Goal: Transaction & Acquisition: Purchase product/service

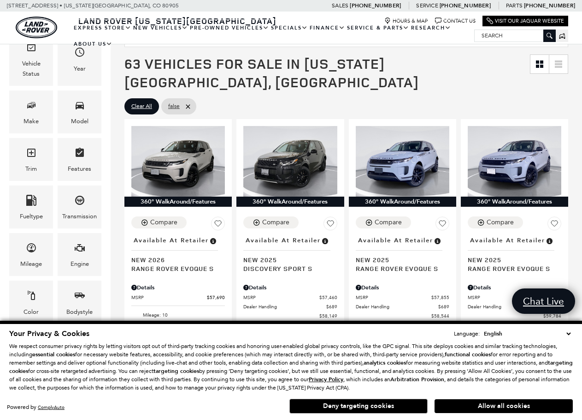
scroll to position [184, 0]
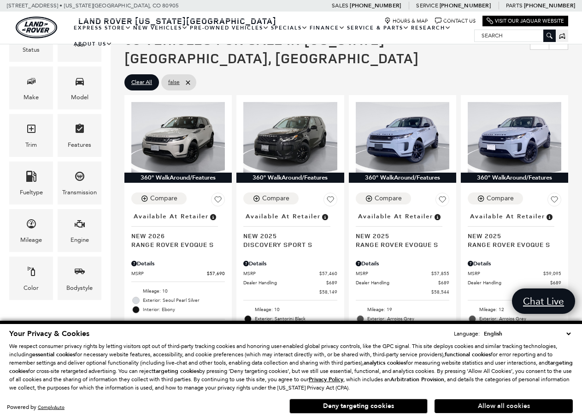
click at [472, 404] on button "Allow all cookies" at bounding box center [504, 406] width 138 height 14
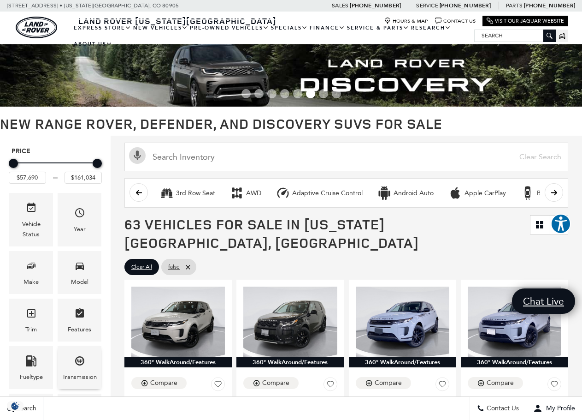
scroll to position [0, 0]
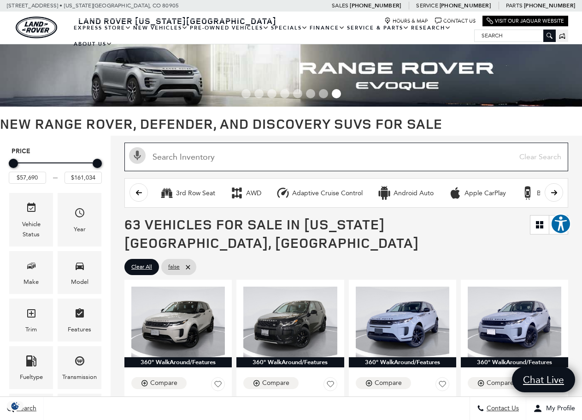
click at [288, 154] on input "Search Inventory" at bounding box center [346, 156] width 444 height 29
click at [558, 194] on icon "scroll right" at bounding box center [554, 192] width 7 height 7
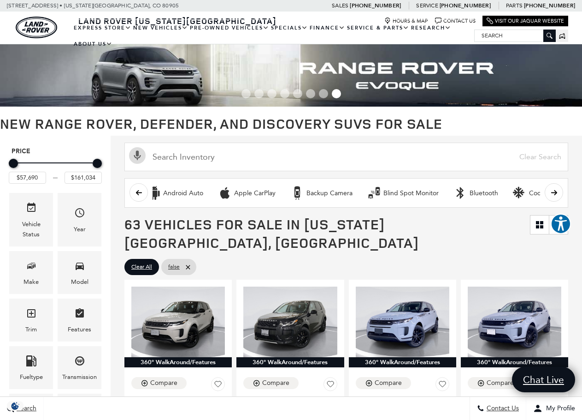
click at [558, 194] on icon "scroll right" at bounding box center [554, 192] width 7 height 7
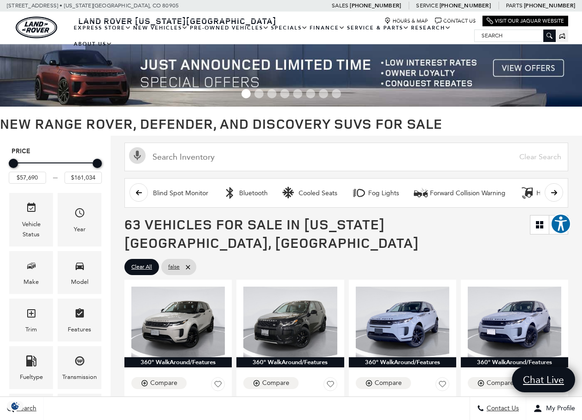
click at [558, 194] on icon "scroll right" at bounding box center [554, 192] width 7 height 7
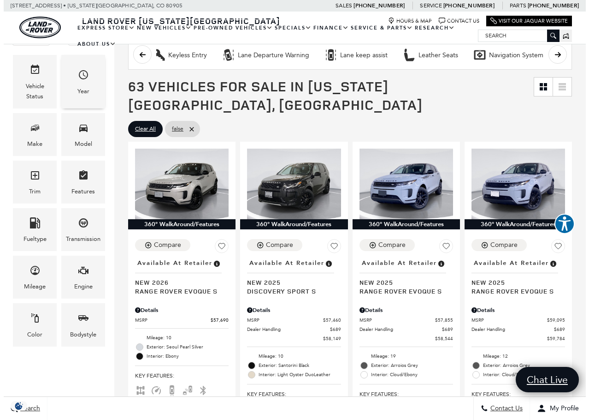
scroll to position [138, 0]
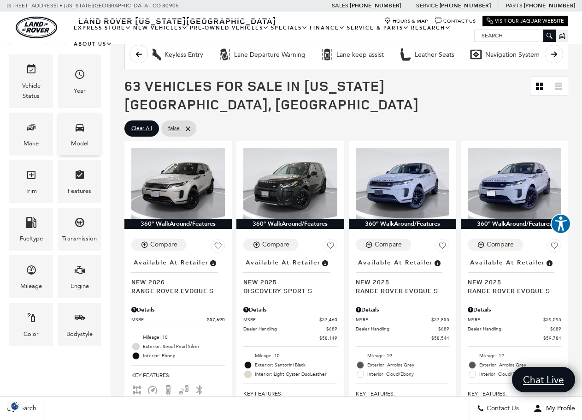
click at [85, 130] on div "Model" at bounding box center [80, 133] width 44 height 43
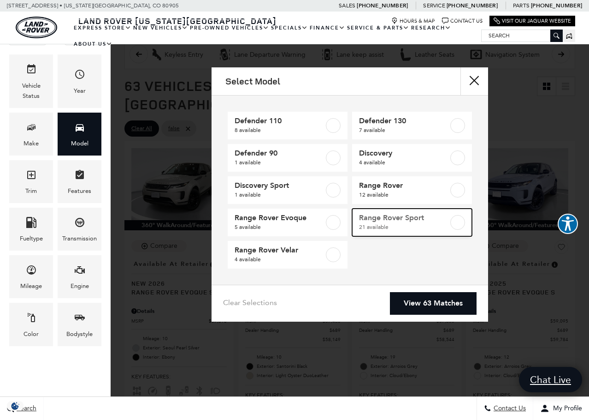
click at [459, 224] on label at bounding box center [457, 222] width 15 height 15
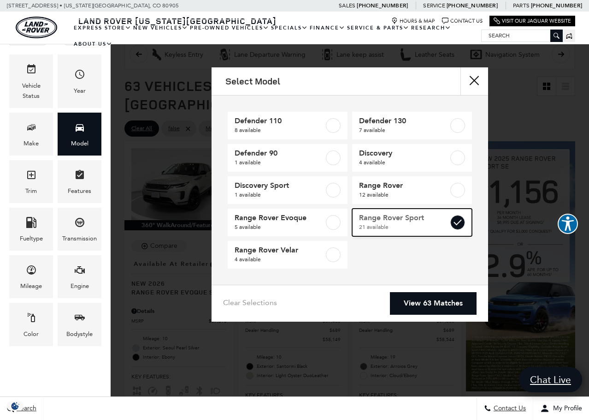
type input "$88,764"
type input "$127,179"
checkbox input "true"
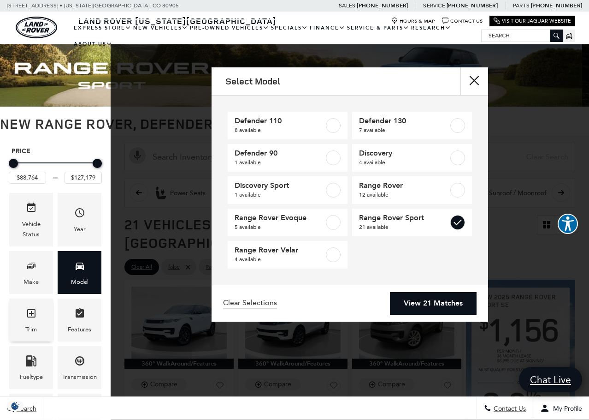
click at [37, 326] on div "Trim" at bounding box center [31, 319] width 44 height 43
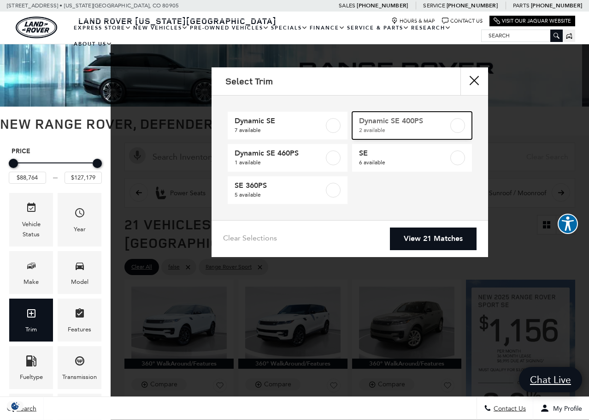
click at [453, 124] on label at bounding box center [457, 125] width 15 height 15
type input "$101,234"
type input "$107,369"
checkbox input "true"
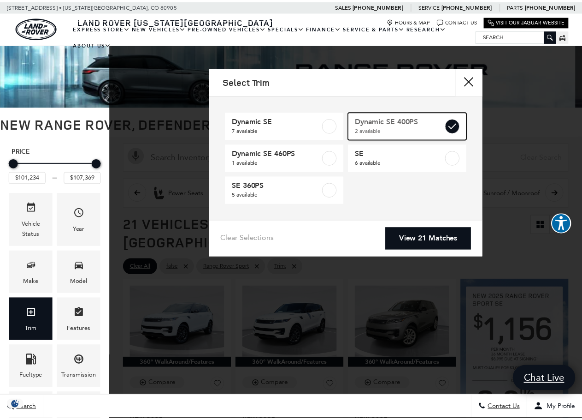
scroll to position [0, 757]
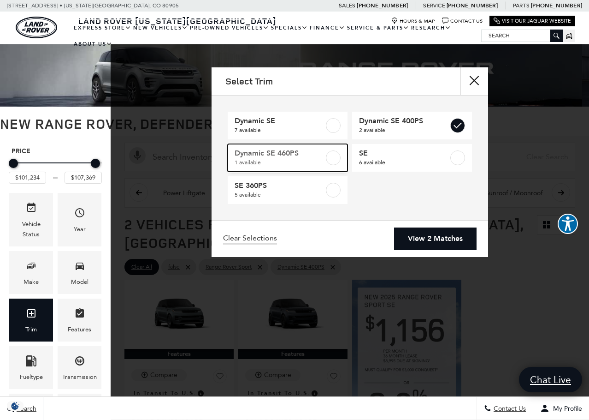
click at [330, 156] on label at bounding box center [333, 157] width 15 height 15
checkbox input "true"
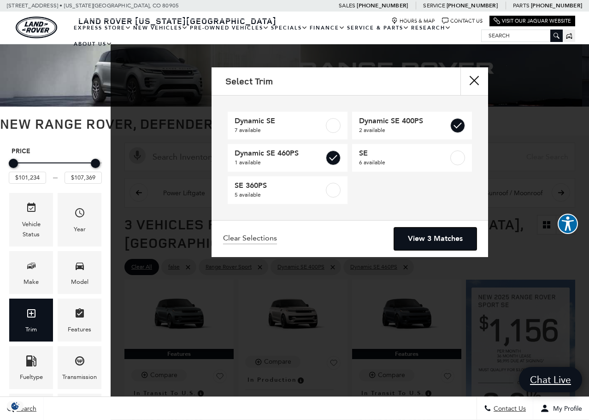
click at [425, 234] on link "View 3 Matches" at bounding box center [435, 238] width 83 height 23
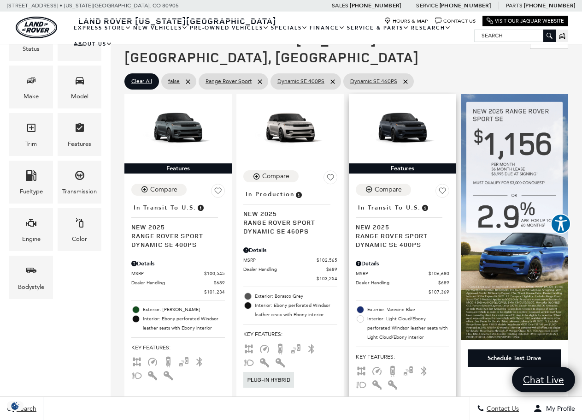
scroll to position [184, 0]
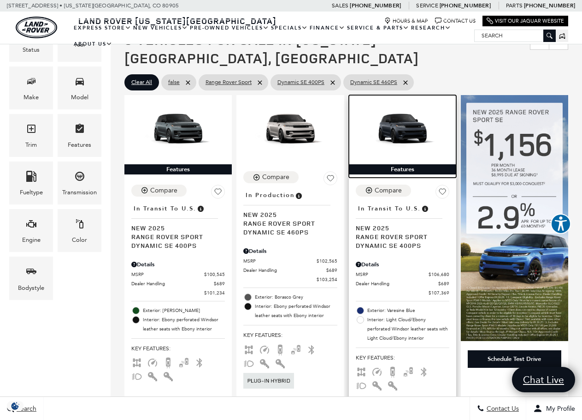
click at [412, 112] on img at bounding box center [403, 128] width 94 height 53
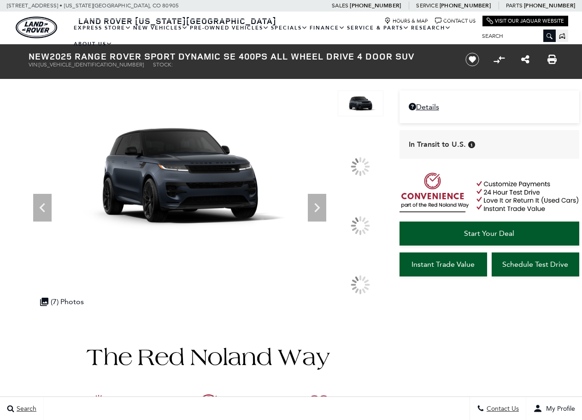
click at [412, 112] on div "MSRP $106,680 Dealer Handling $689 $107,369 Disclaimer: Dealer Handling include…" at bounding box center [490, 106] width 180 height 33
